Goal: Information Seeking & Learning: Find specific fact

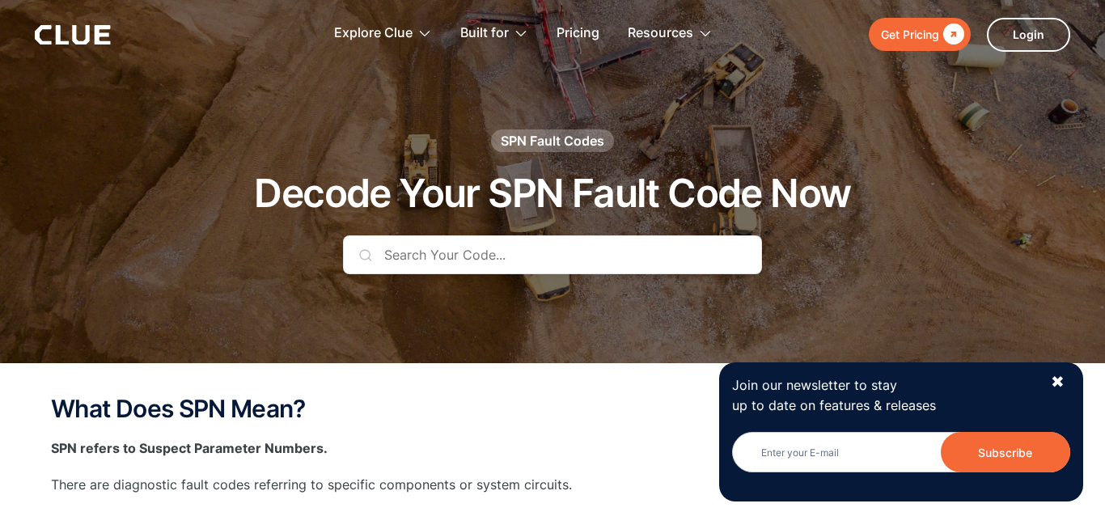
click at [494, 255] on input "text" at bounding box center [552, 254] width 419 height 39
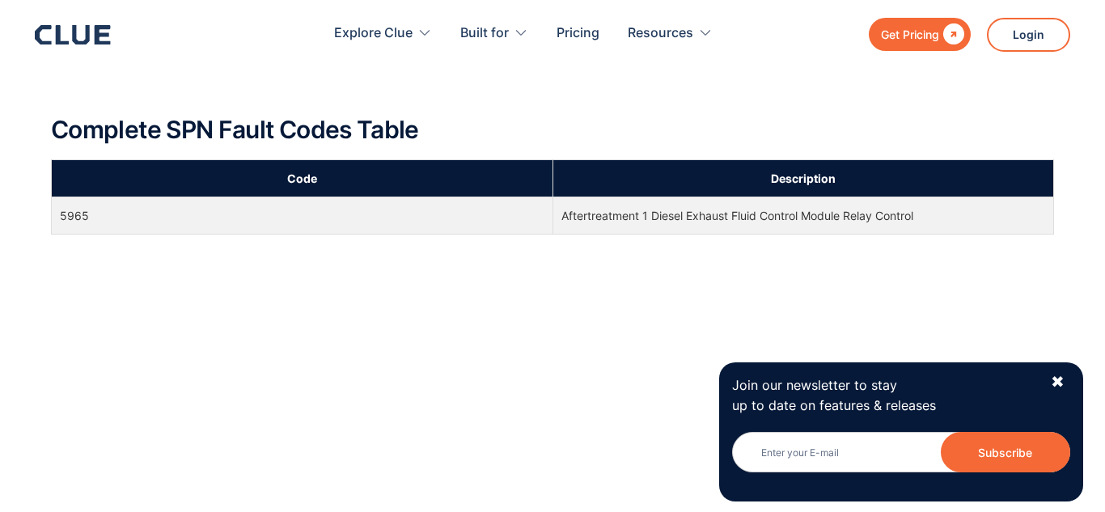
scroll to position [599, 0]
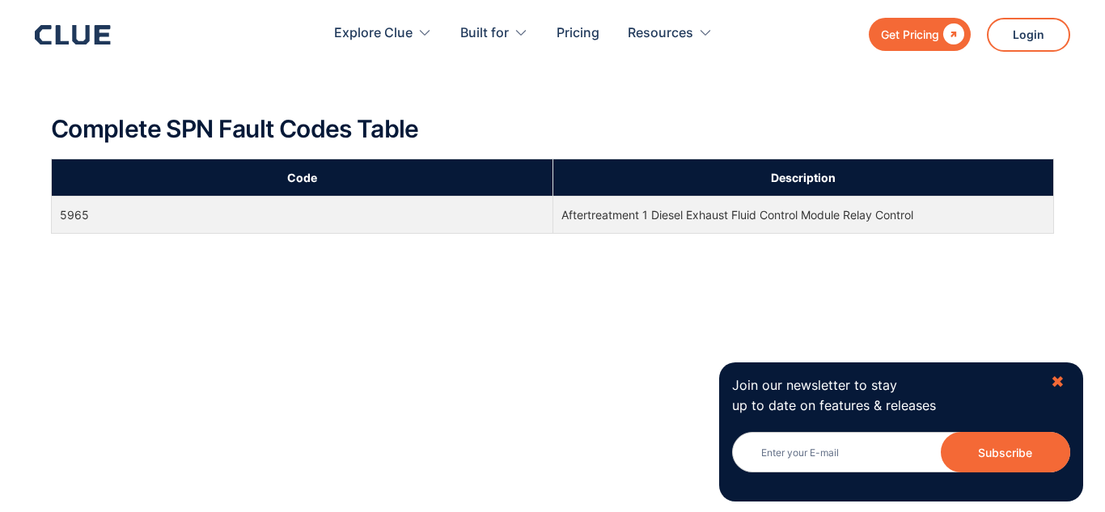
click at [1054, 383] on div "✖" at bounding box center [1058, 382] width 14 height 20
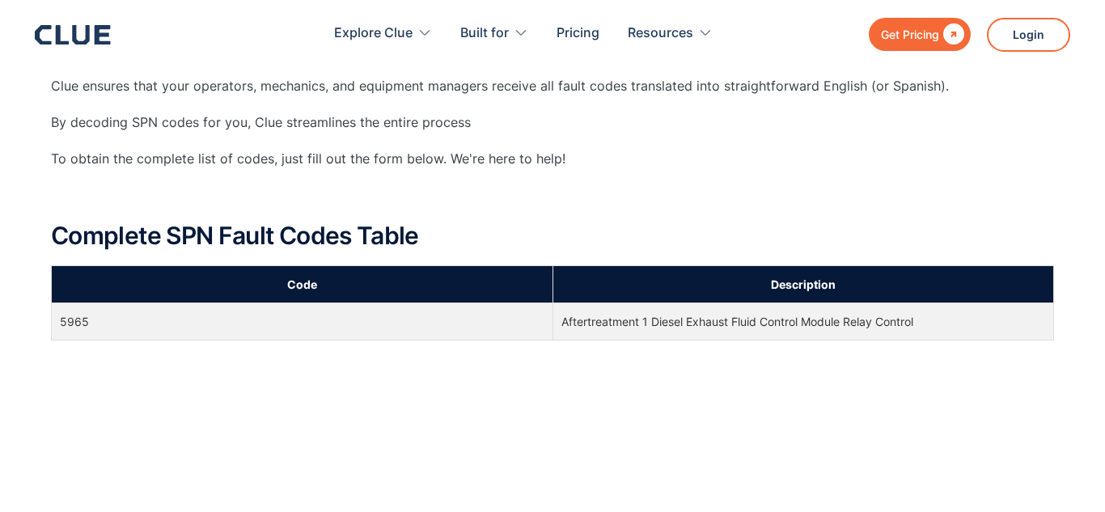
scroll to position [0, 0]
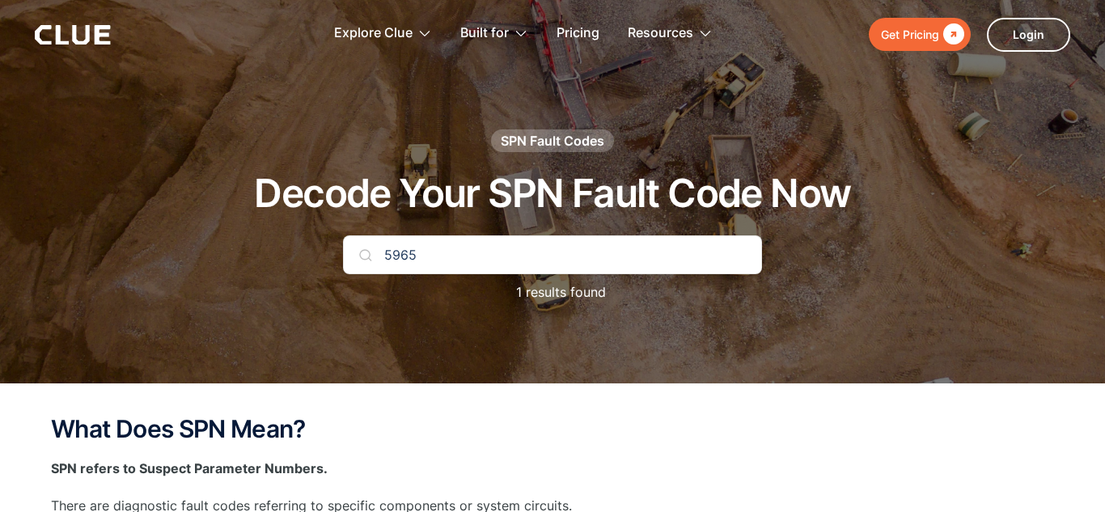
click at [581, 251] on input "5965" at bounding box center [552, 254] width 419 height 39
type input "5"
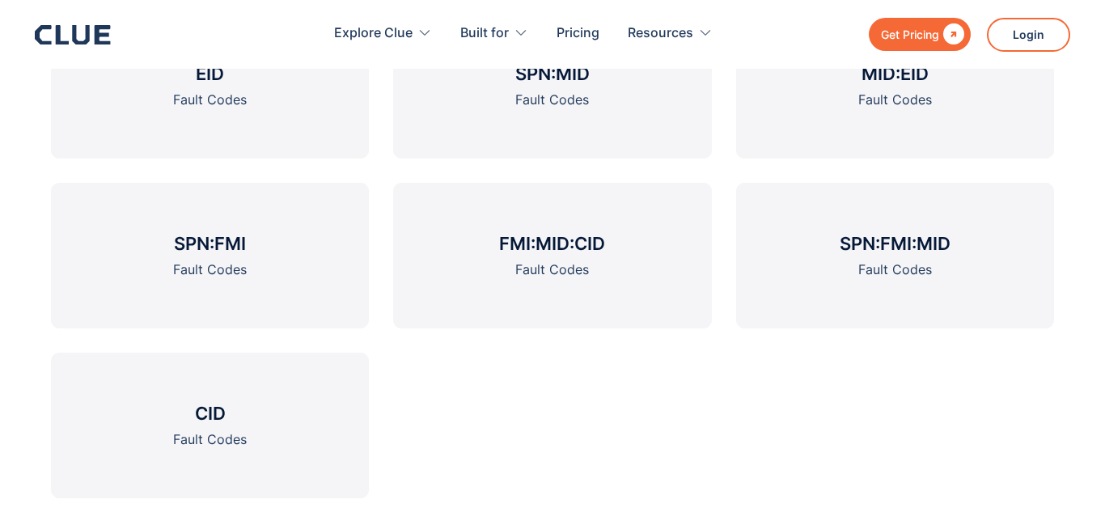
scroll to position [1935, 0]
type input "152"
click at [246, 278] on div "Fault Codes" at bounding box center [210, 270] width 74 height 20
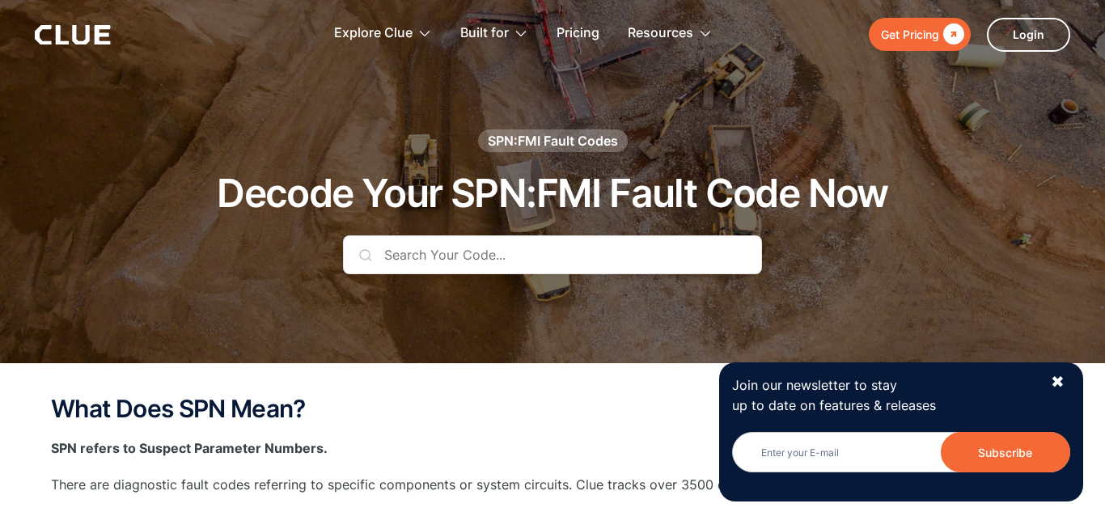
click at [491, 254] on input "text" at bounding box center [552, 254] width 419 height 39
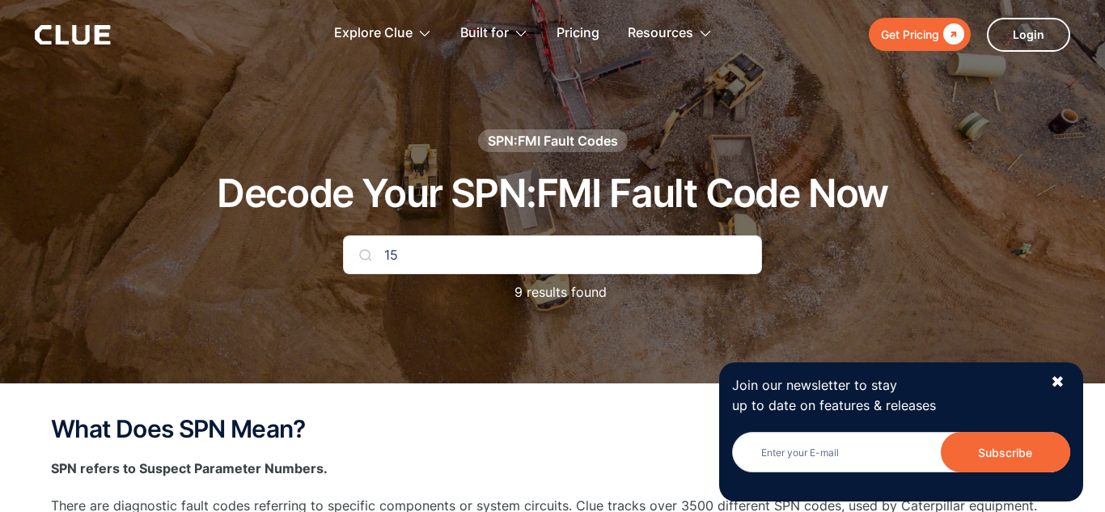
type input "1"
type input "5965"
